Goal: Check status

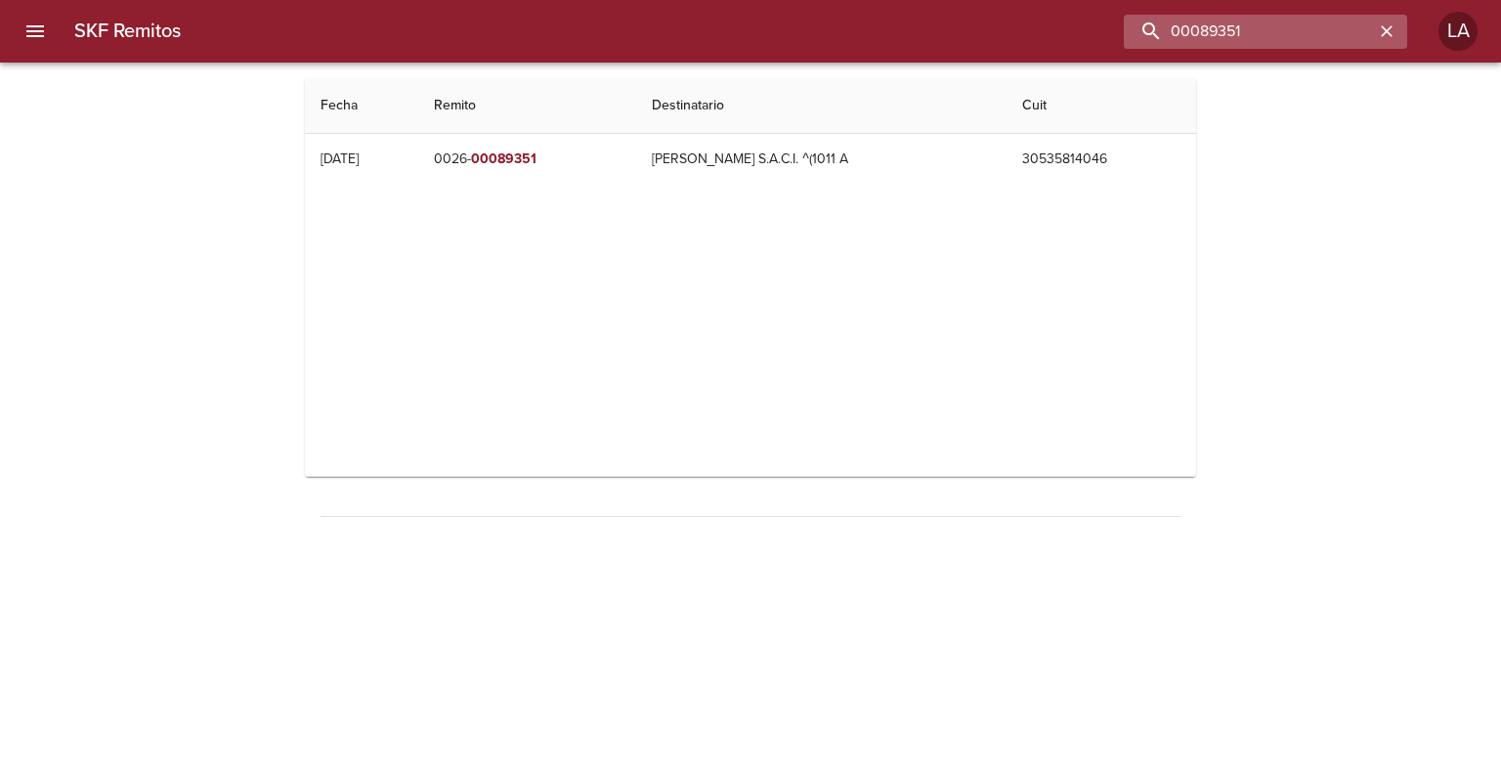
click at [1309, 19] on input "00089351" at bounding box center [1249, 32] width 250 height 34
click at [1386, 37] on icon "button" at bounding box center [1387, 31] width 20 height 20
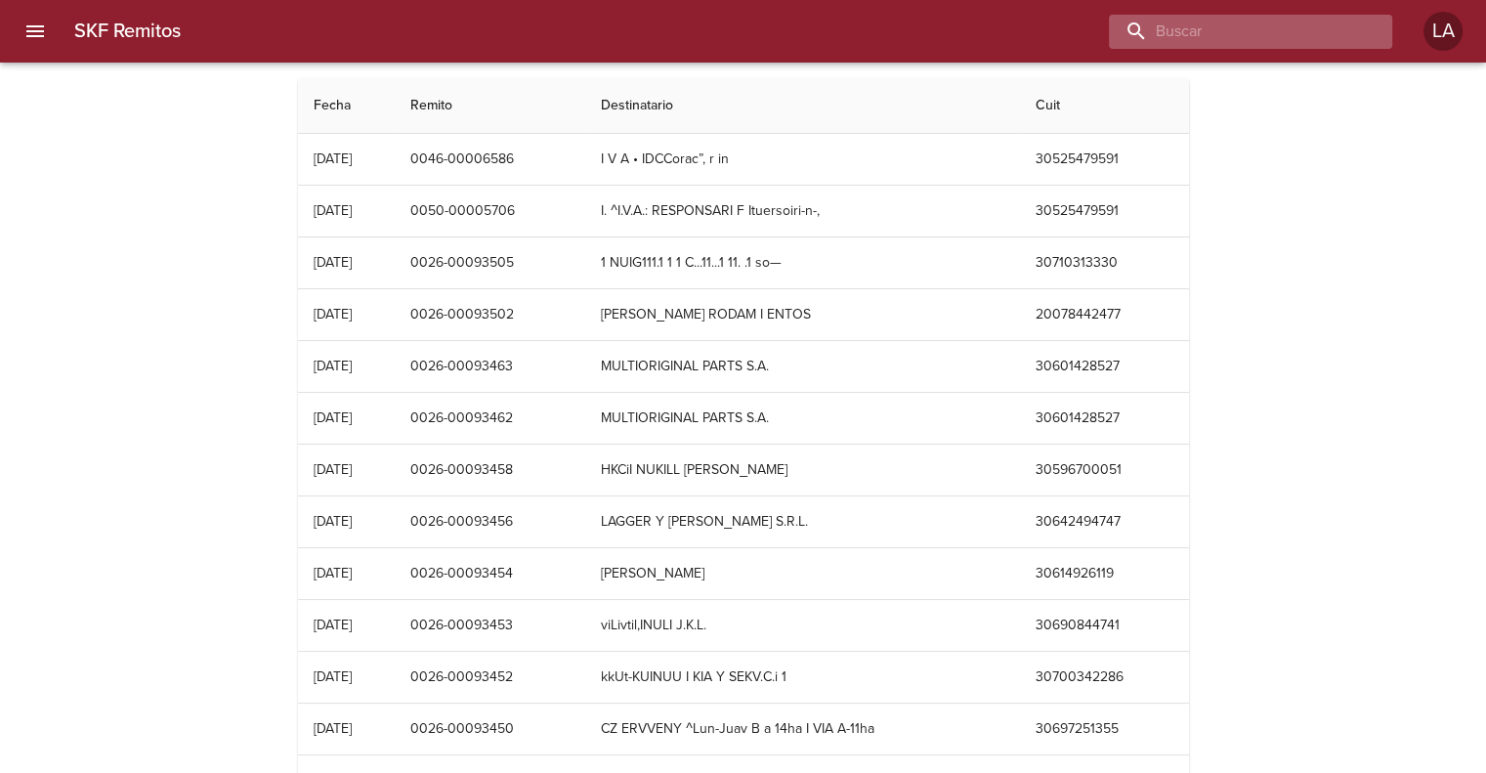
click at [1317, 24] on input "buscar" at bounding box center [1234, 32] width 250 height 34
paste input "00089351"
type input "00089351"
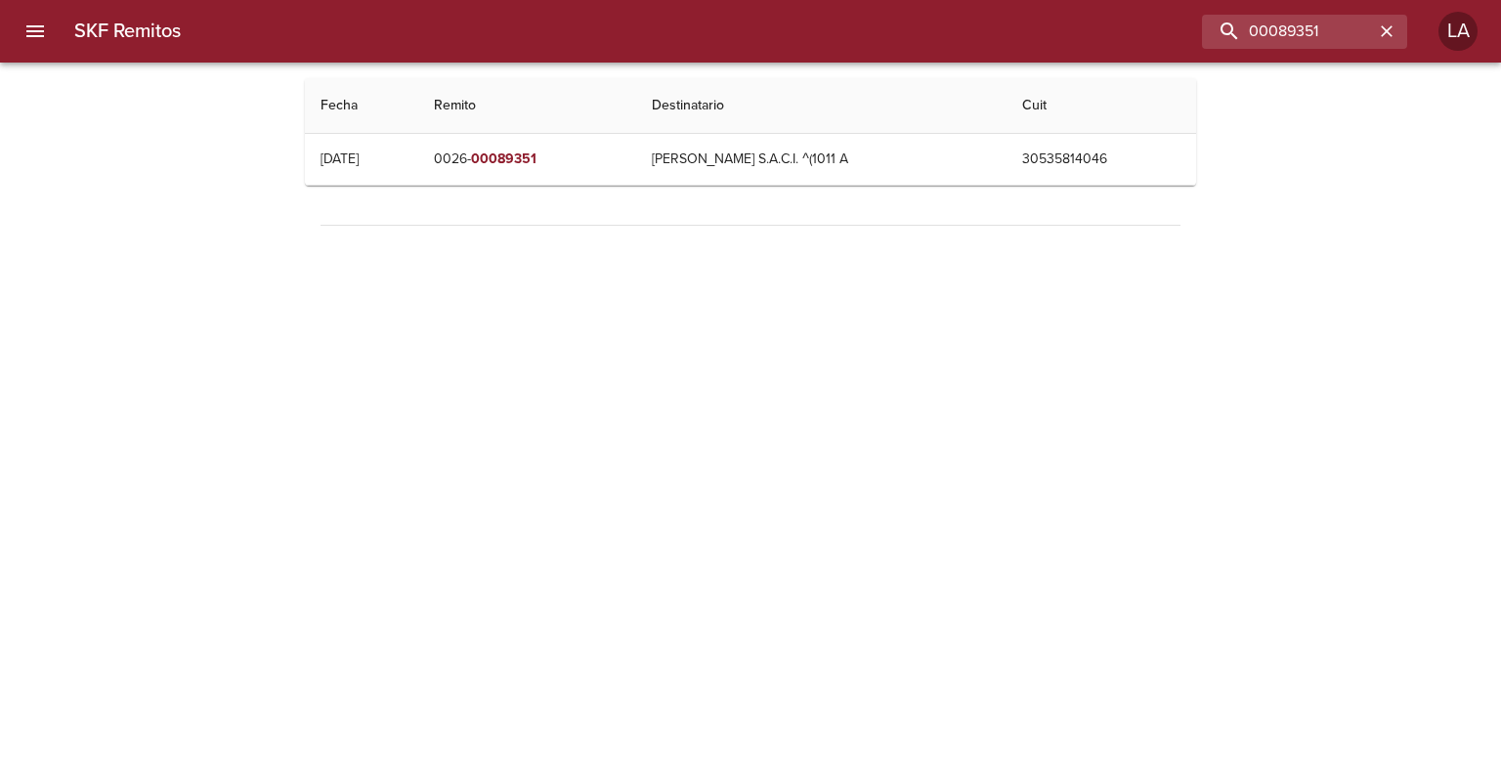
click at [835, 126] on th "Destinatario" at bounding box center [821, 106] width 371 height 56
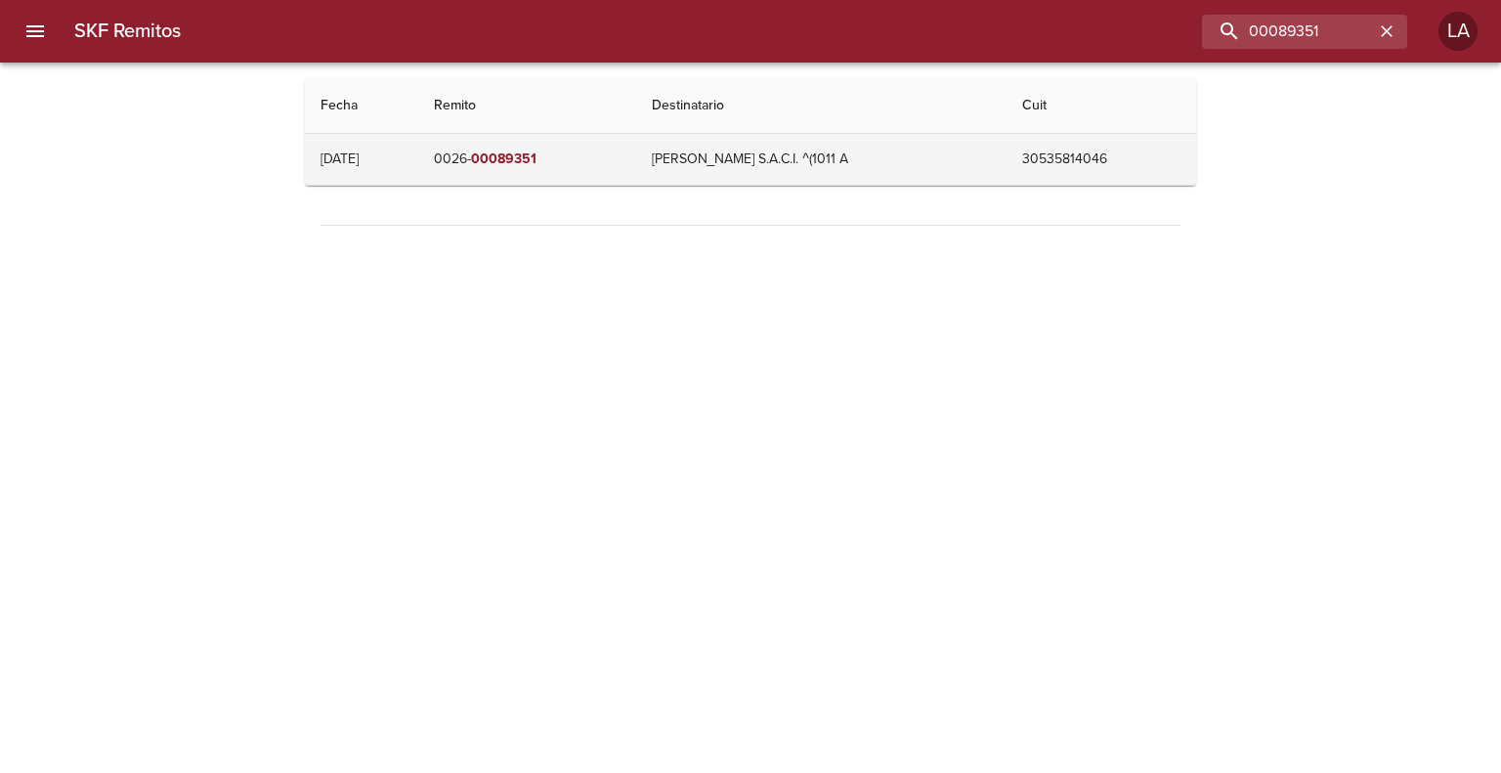
click at [822, 165] on td "[PERSON_NAME] S.A.C.I. ^(1011 A" at bounding box center [821, 159] width 371 height 51
click at [461, 170] on td "0026- 00089351" at bounding box center [527, 159] width 218 height 51
click at [509, 166] on td "0026- 00089351" at bounding box center [527, 159] width 218 height 51
